Goal: Task Accomplishment & Management: Manage account settings

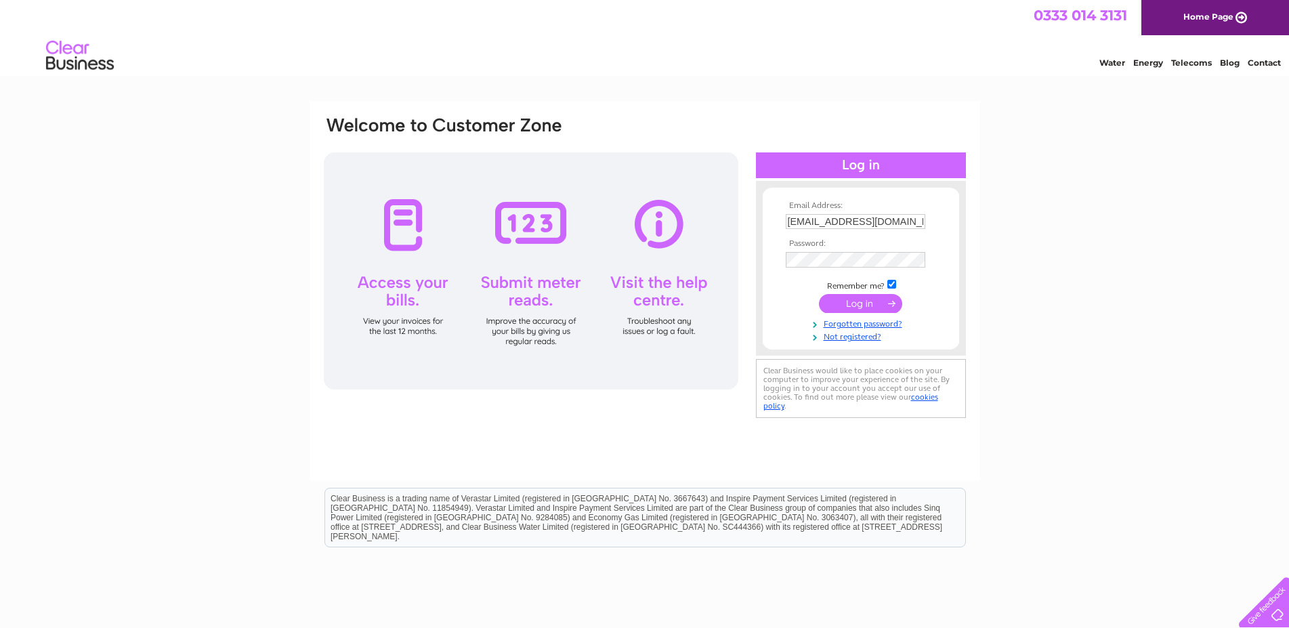
type input "dragonhouse33@gmail.com"
click at [856, 308] on input "submit" at bounding box center [860, 304] width 83 height 19
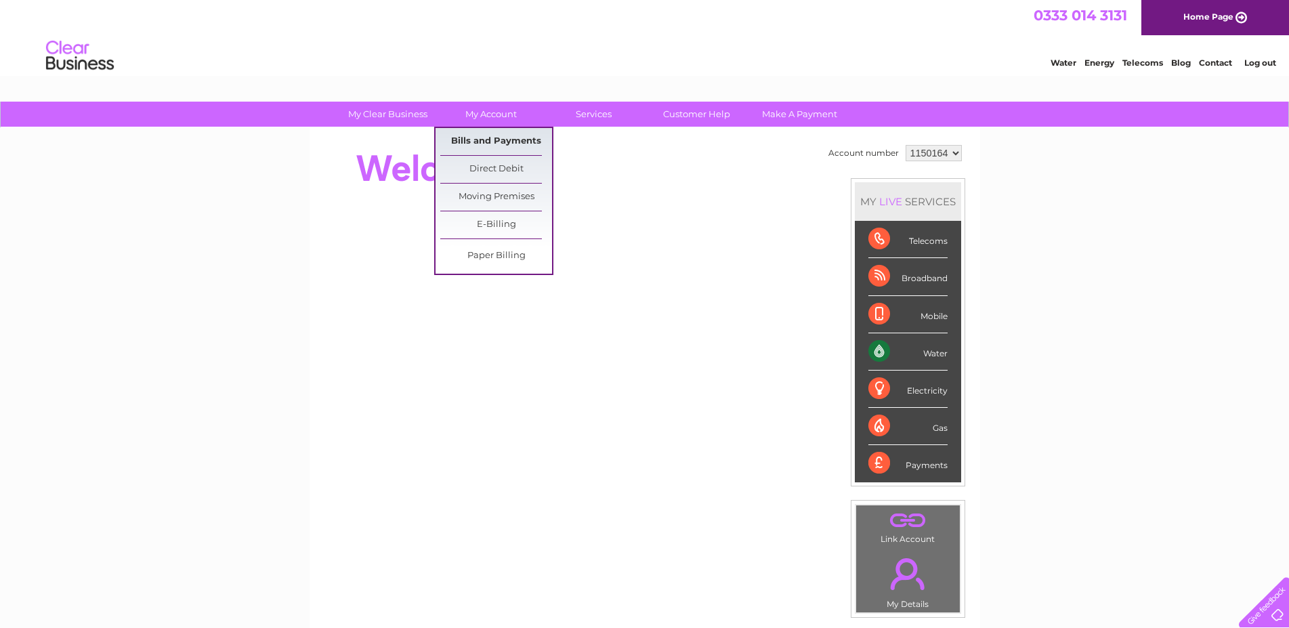
click at [488, 140] on link "Bills and Payments" at bounding box center [496, 141] width 112 height 27
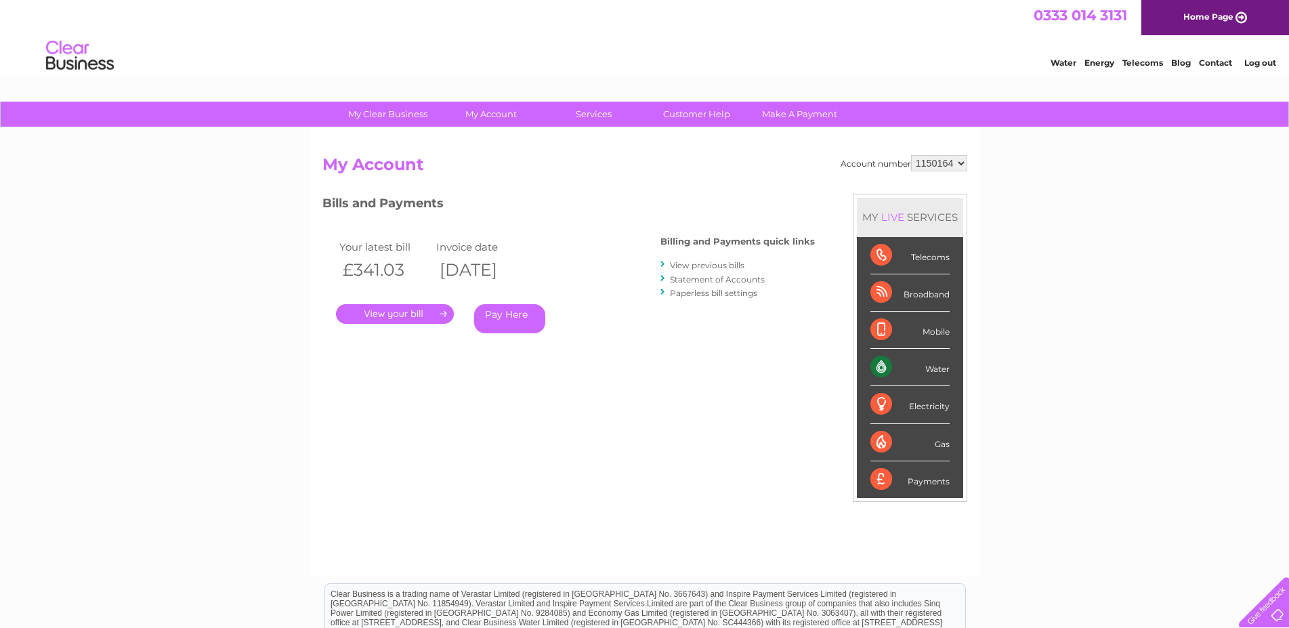
click at [408, 318] on link "." at bounding box center [395, 314] width 118 height 20
click at [724, 261] on link "View previous bills" at bounding box center [707, 265] width 75 height 10
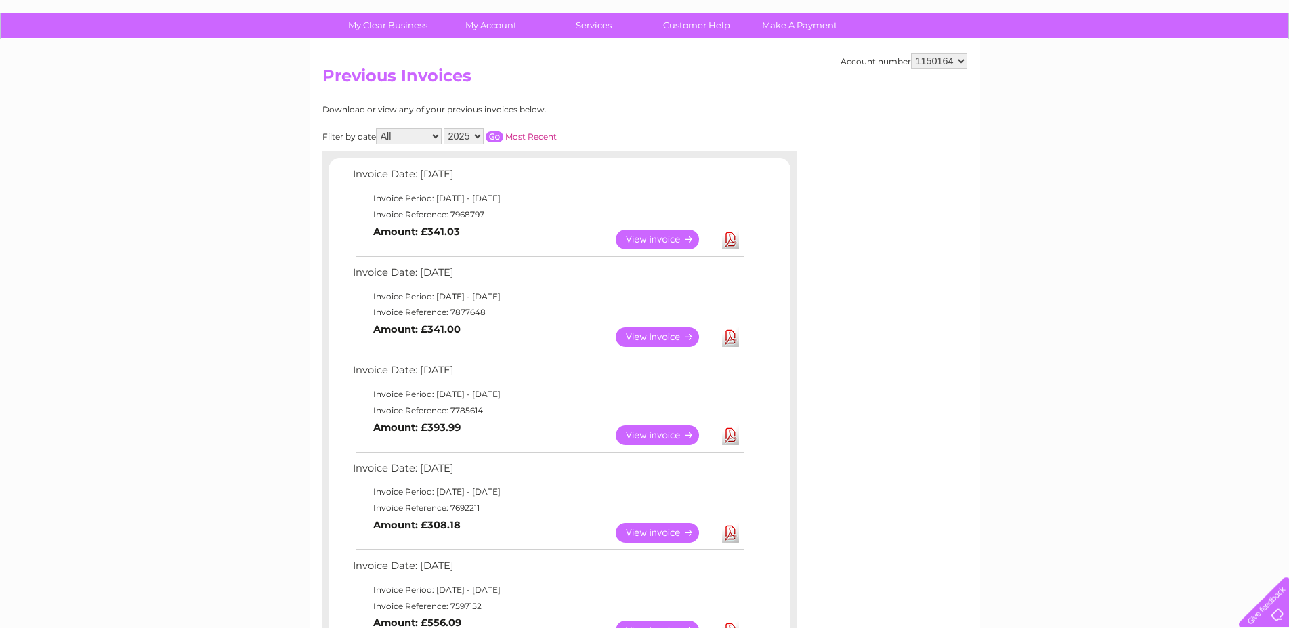
scroll to position [138, 0]
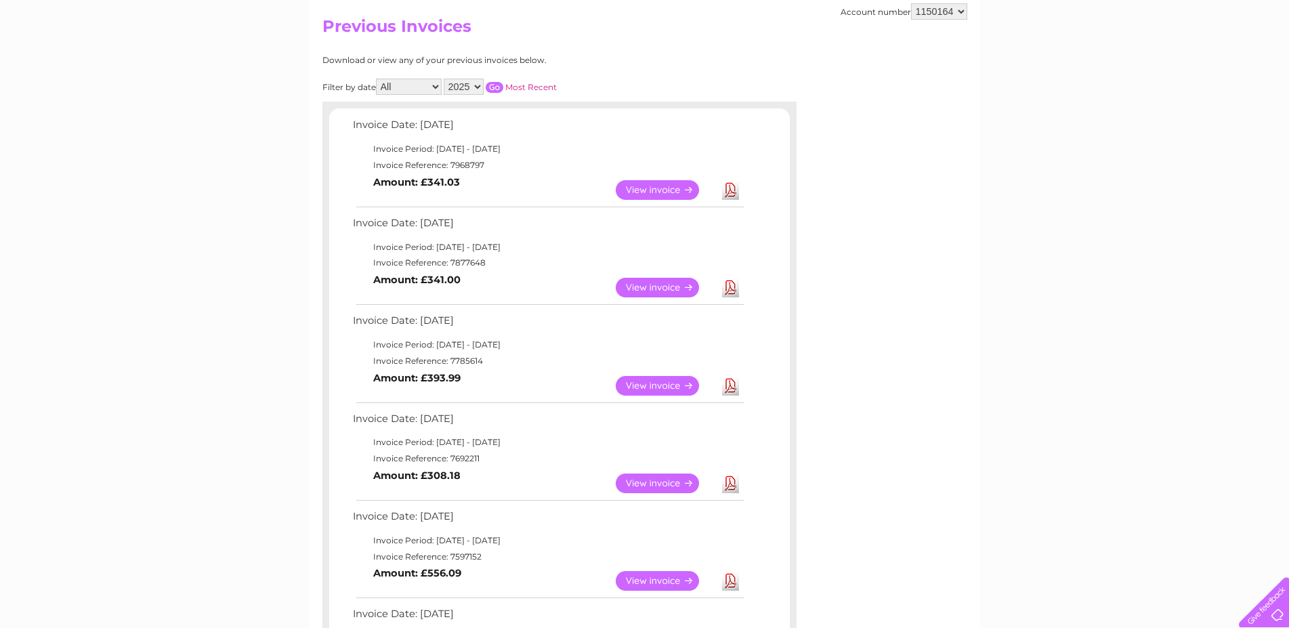
click at [670, 283] on link "View" at bounding box center [666, 288] width 100 height 20
click at [732, 284] on link "Download" at bounding box center [730, 288] width 17 height 20
click at [734, 188] on link "Download" at bounding box center [730, 190] width 17 height 20
